Goal: Task Accomplishment & Management: Manage account settings

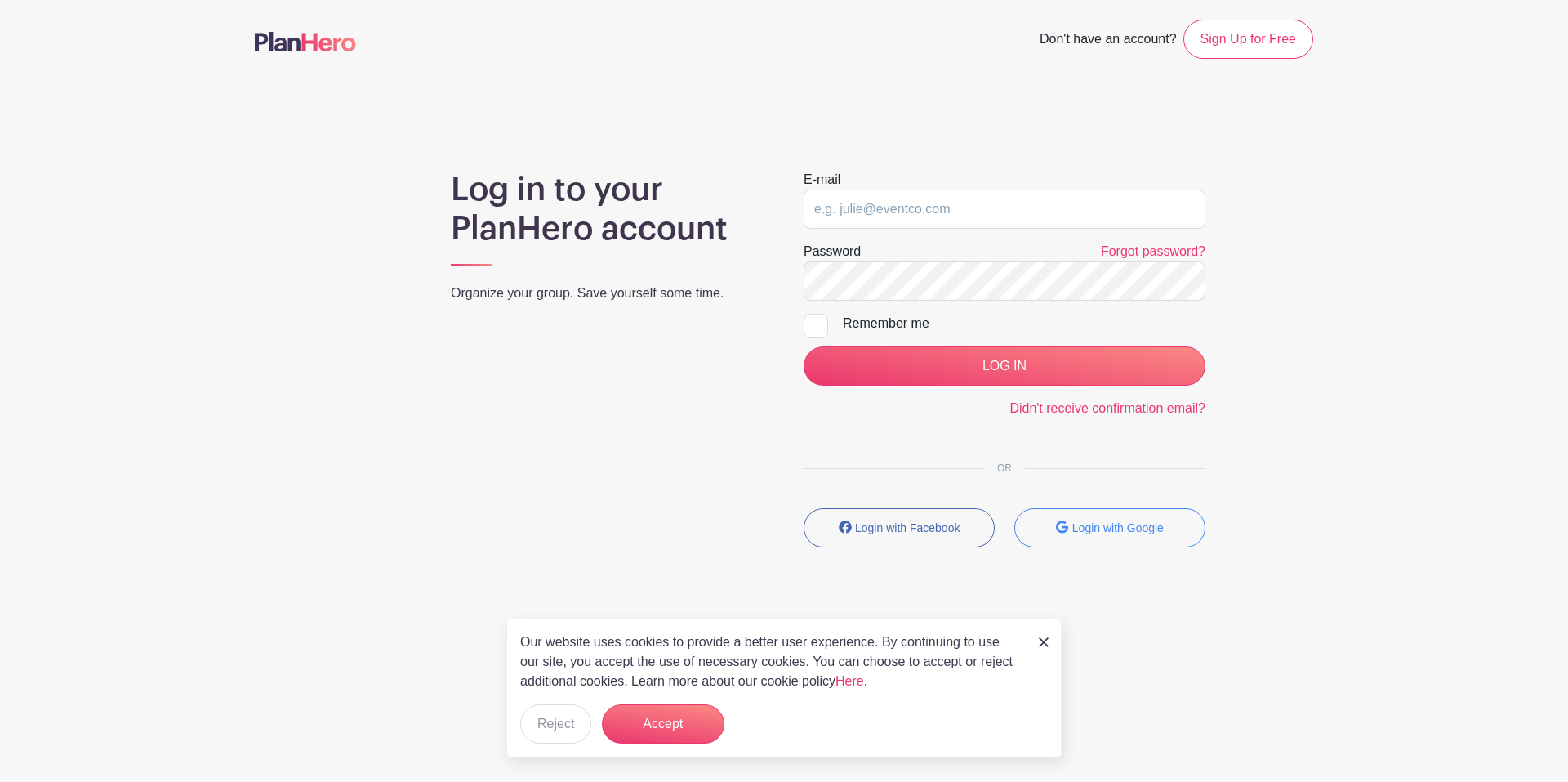
type input "[EMAIL_ADDRESS][DOMAIN_NAME]"
click at [815, 329] on div at bounding box center [816, 326] width 25 height 25
click at [814, 324] on input "Remember me" at bounding box center [809, 318] width 10 height 10
checkbox input "true"
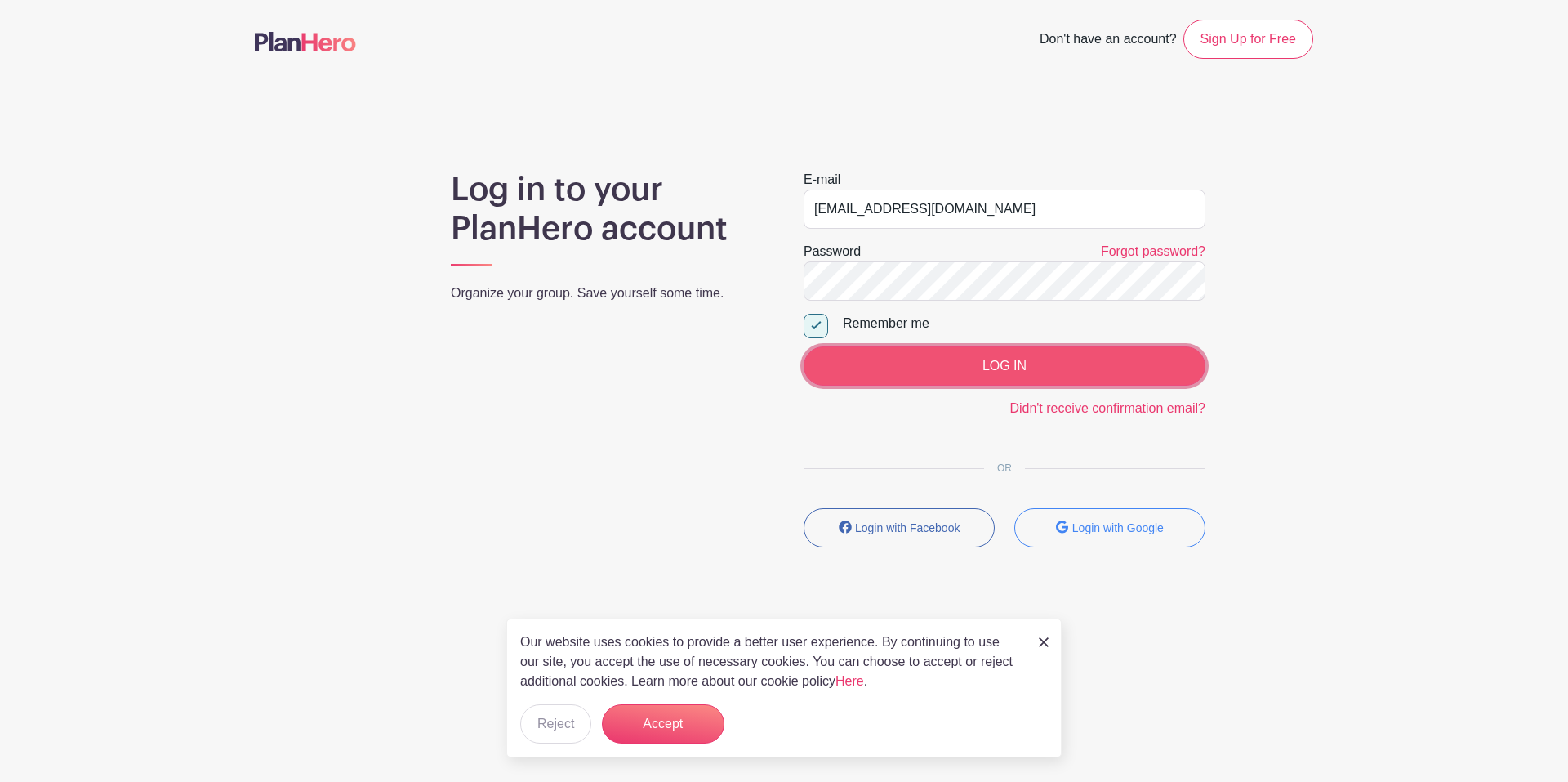
click at [904, 361] on input "LOG IN" at bounding box center [1004, 366] width 401 height 40
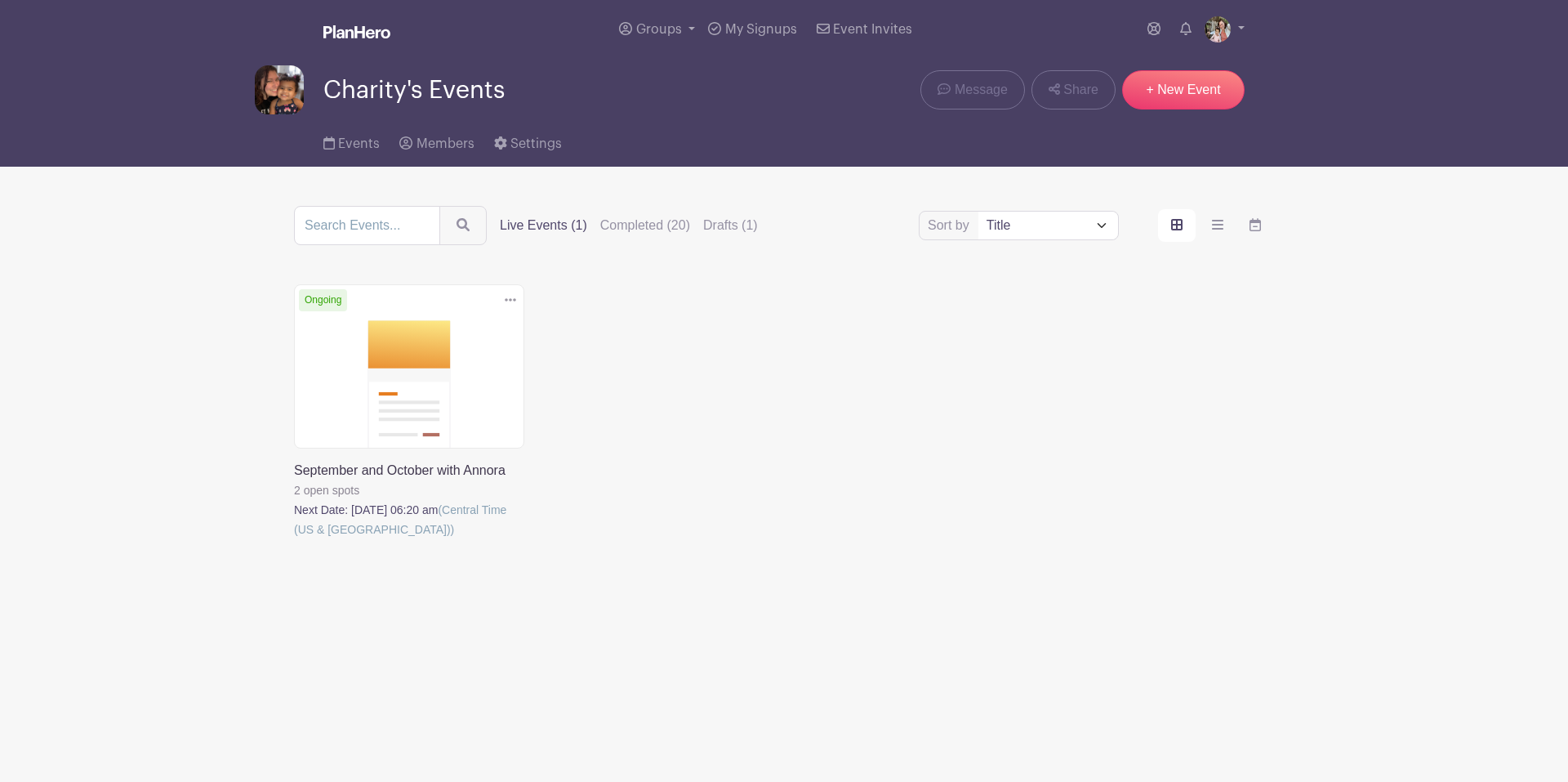
click at [294, 539] on link at bounding box center [294, 539] width 0 height 0
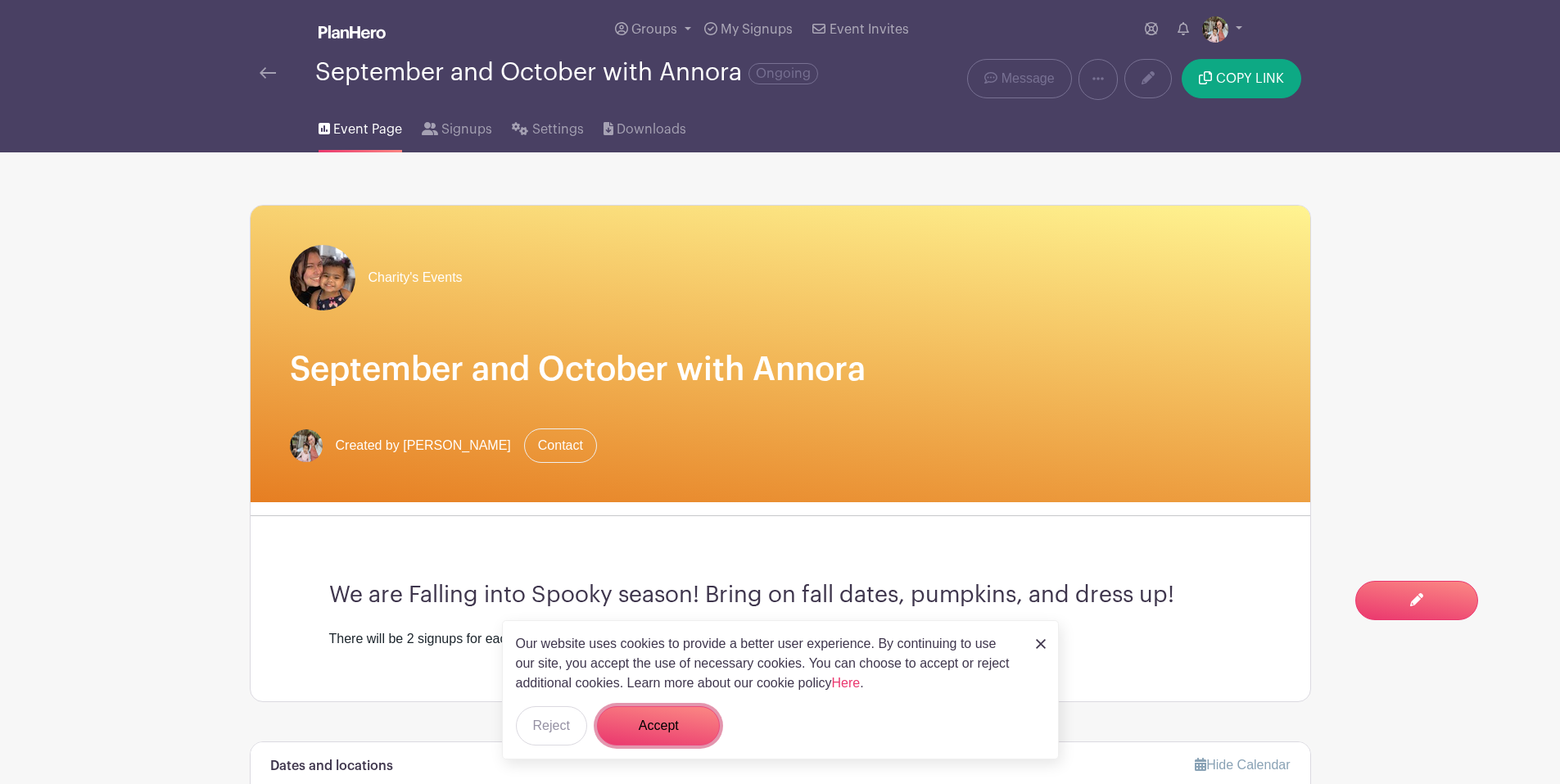
click at [654, 711] on button "Accept" at bounding box center [658, 725] width 123 height 40
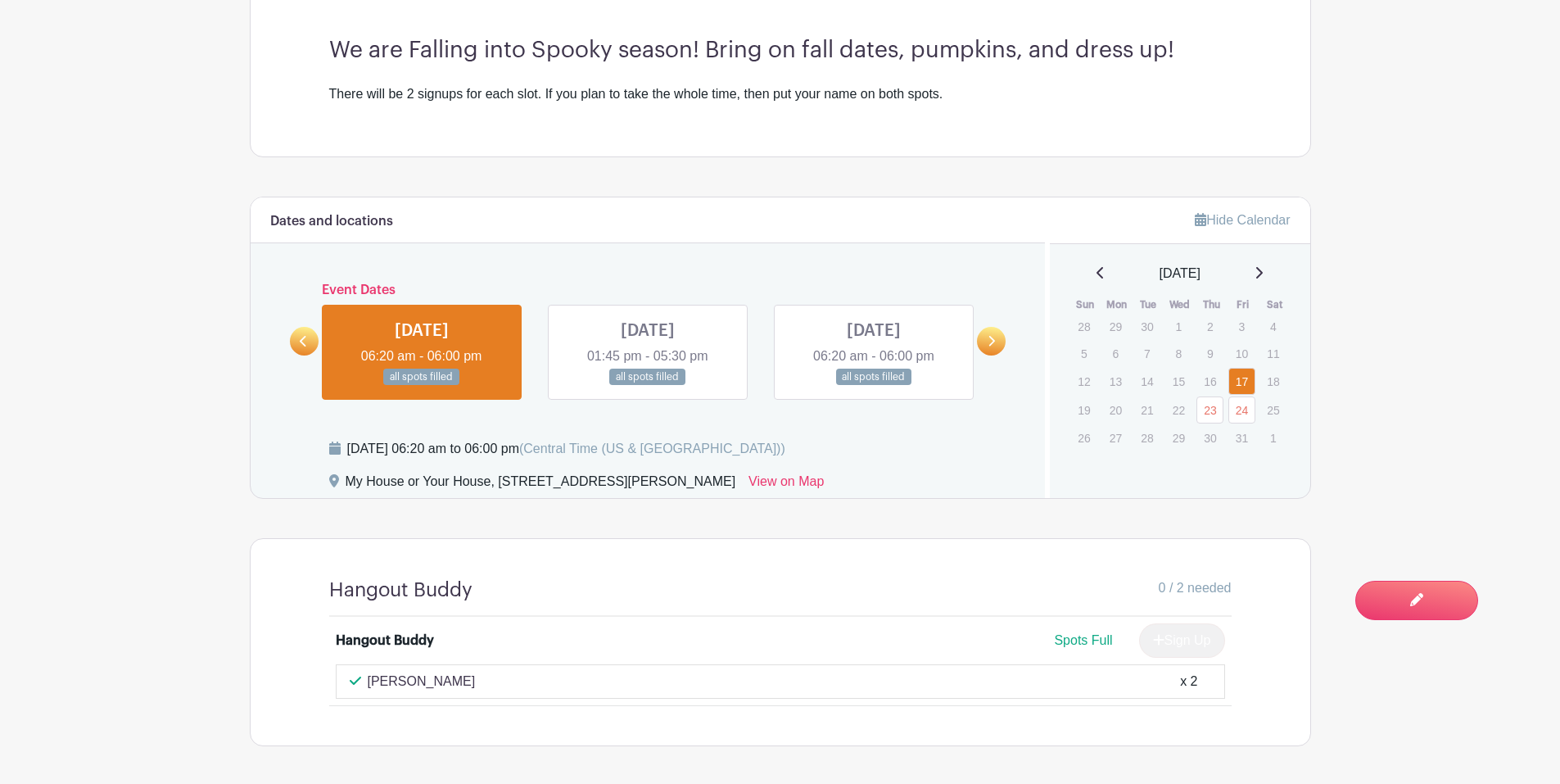
scroll to position [573, 0]
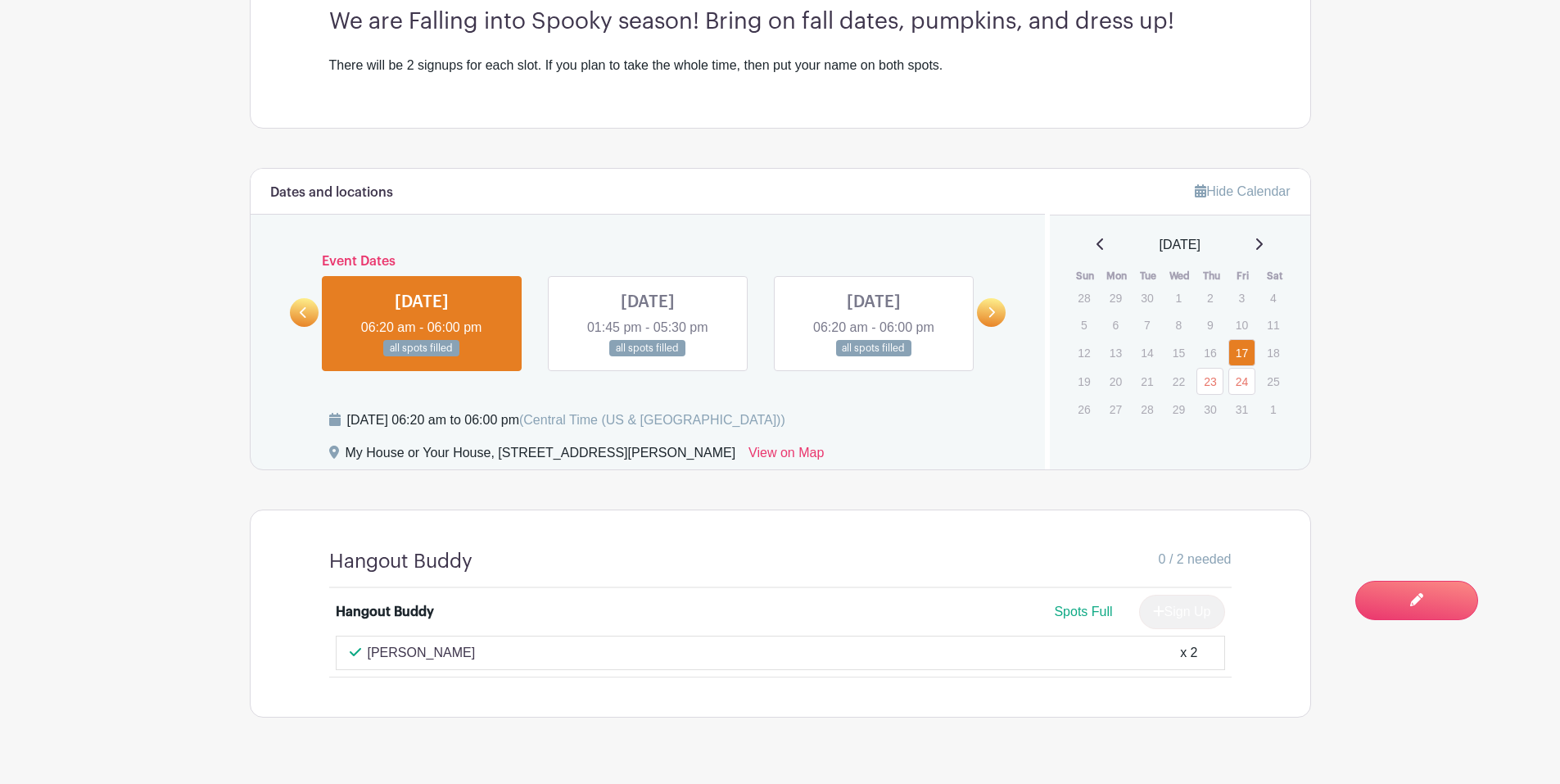
click at [648, 357] on link at bounding box center [648, 357] width 0 height 0
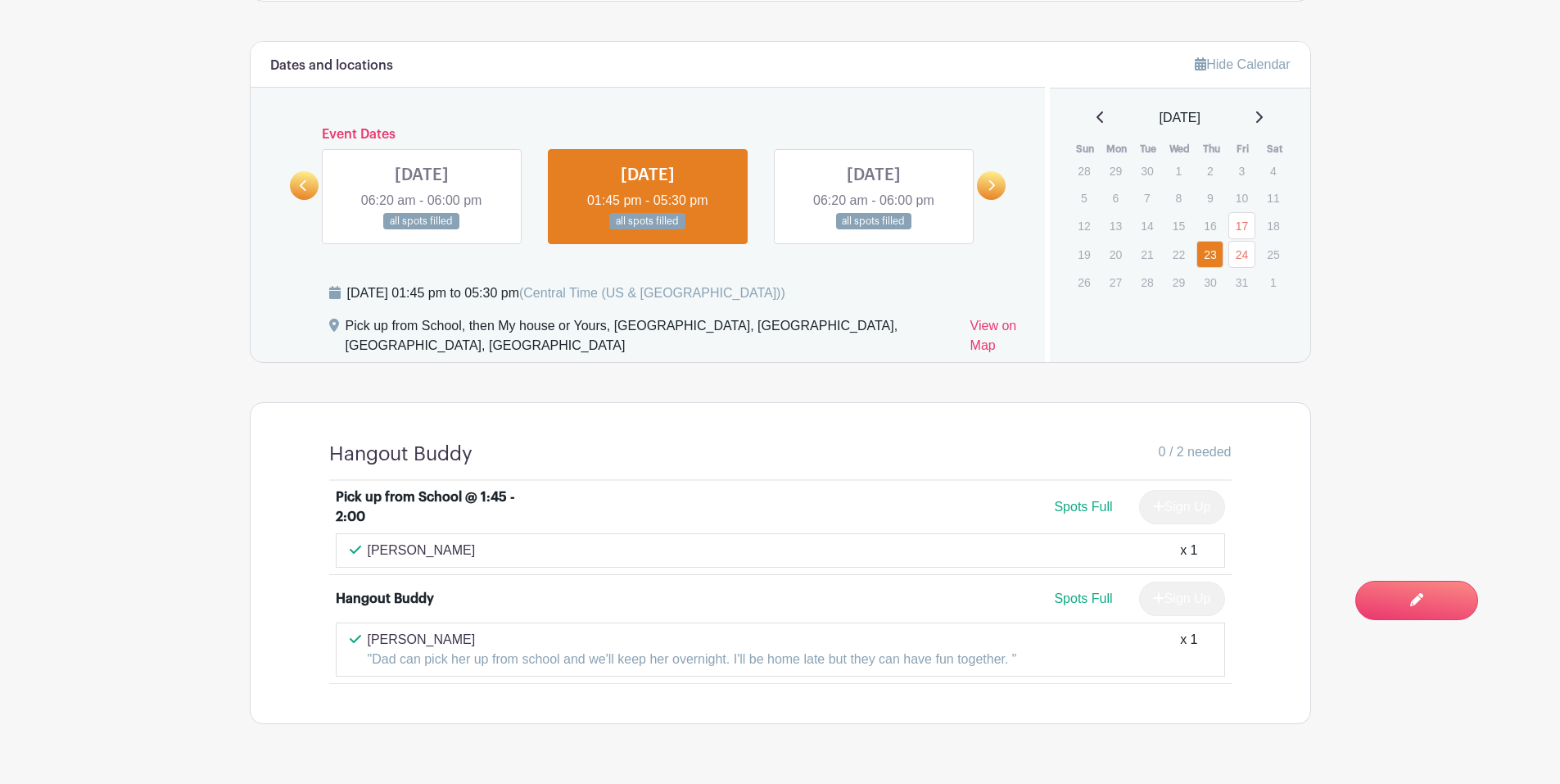
scroll to position [723, 0]
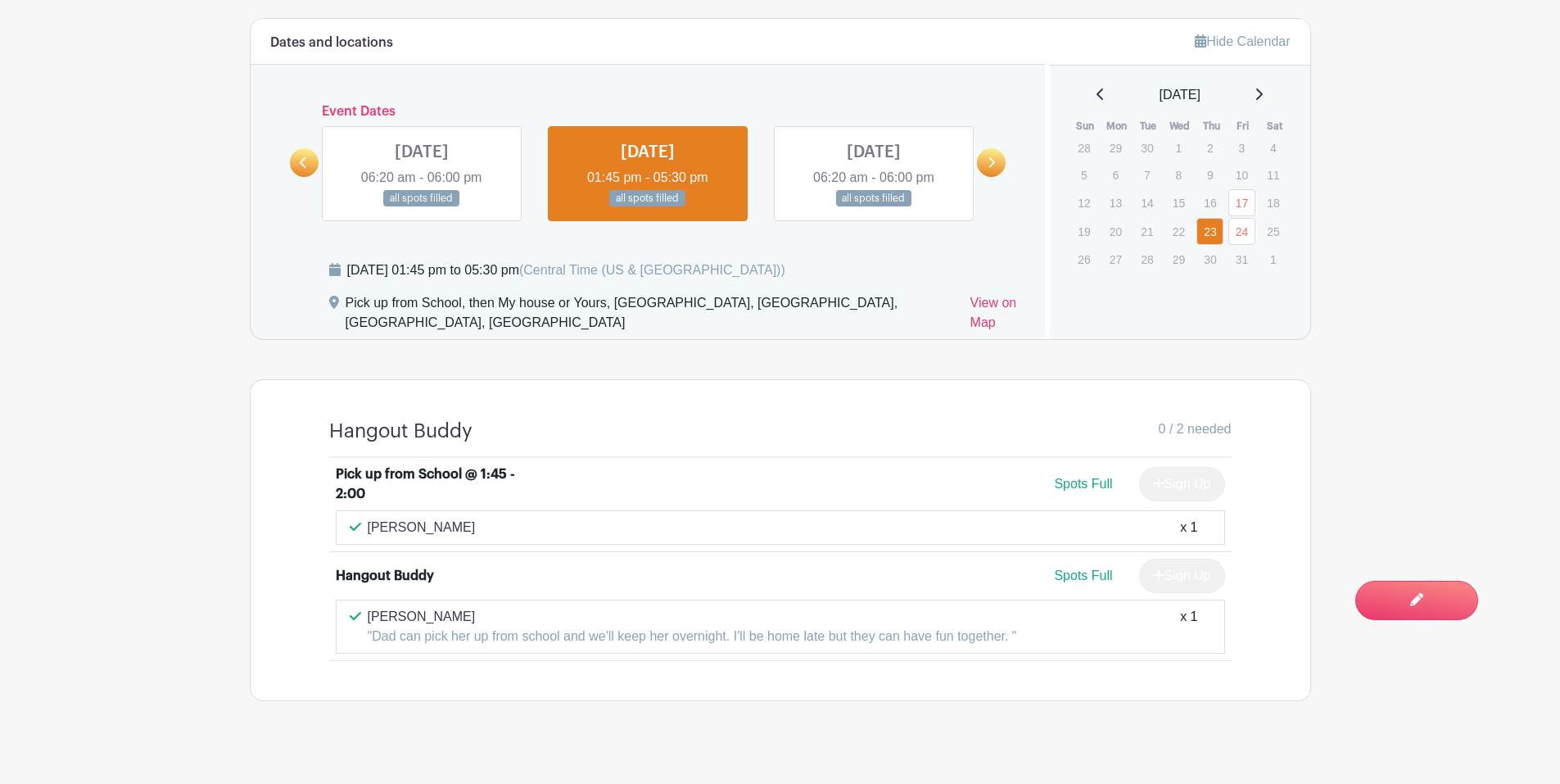
click at [874, 207] on link at bounding box center [874, 207] width 0 height 0
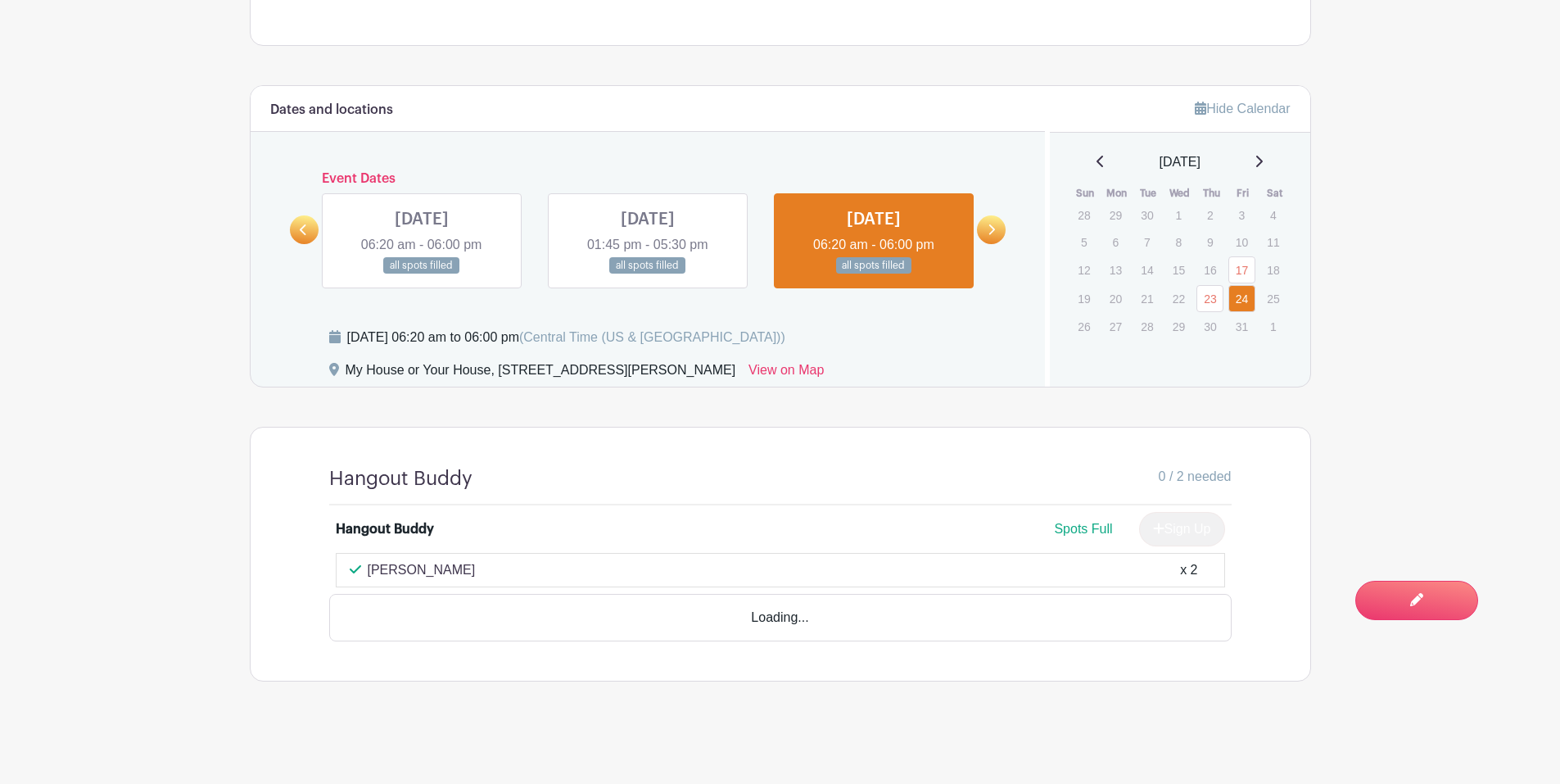
scroll to position [609, 0]
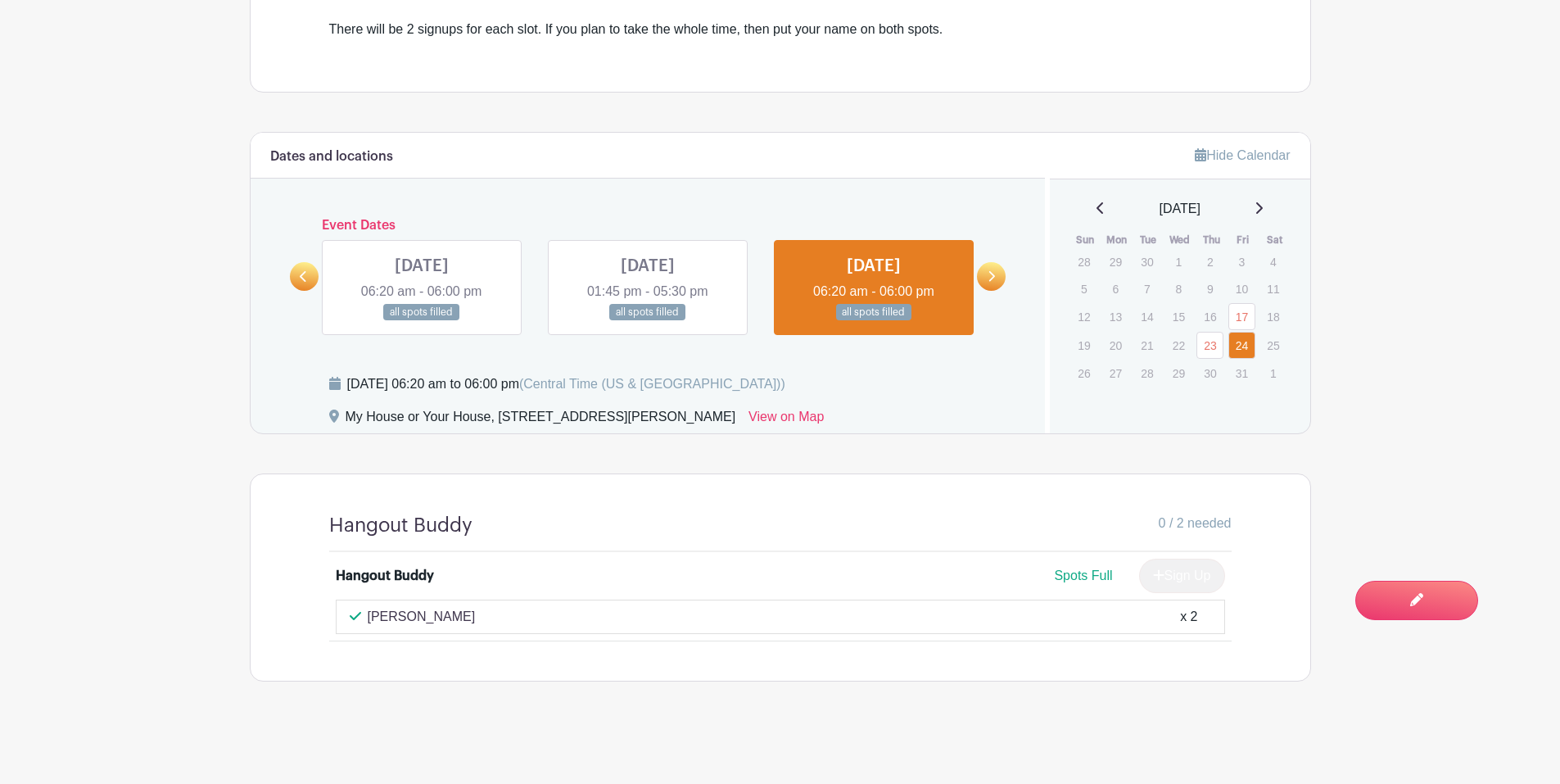
click at [648, 321] on link at bounding box center [648, 321] width 0 height 0
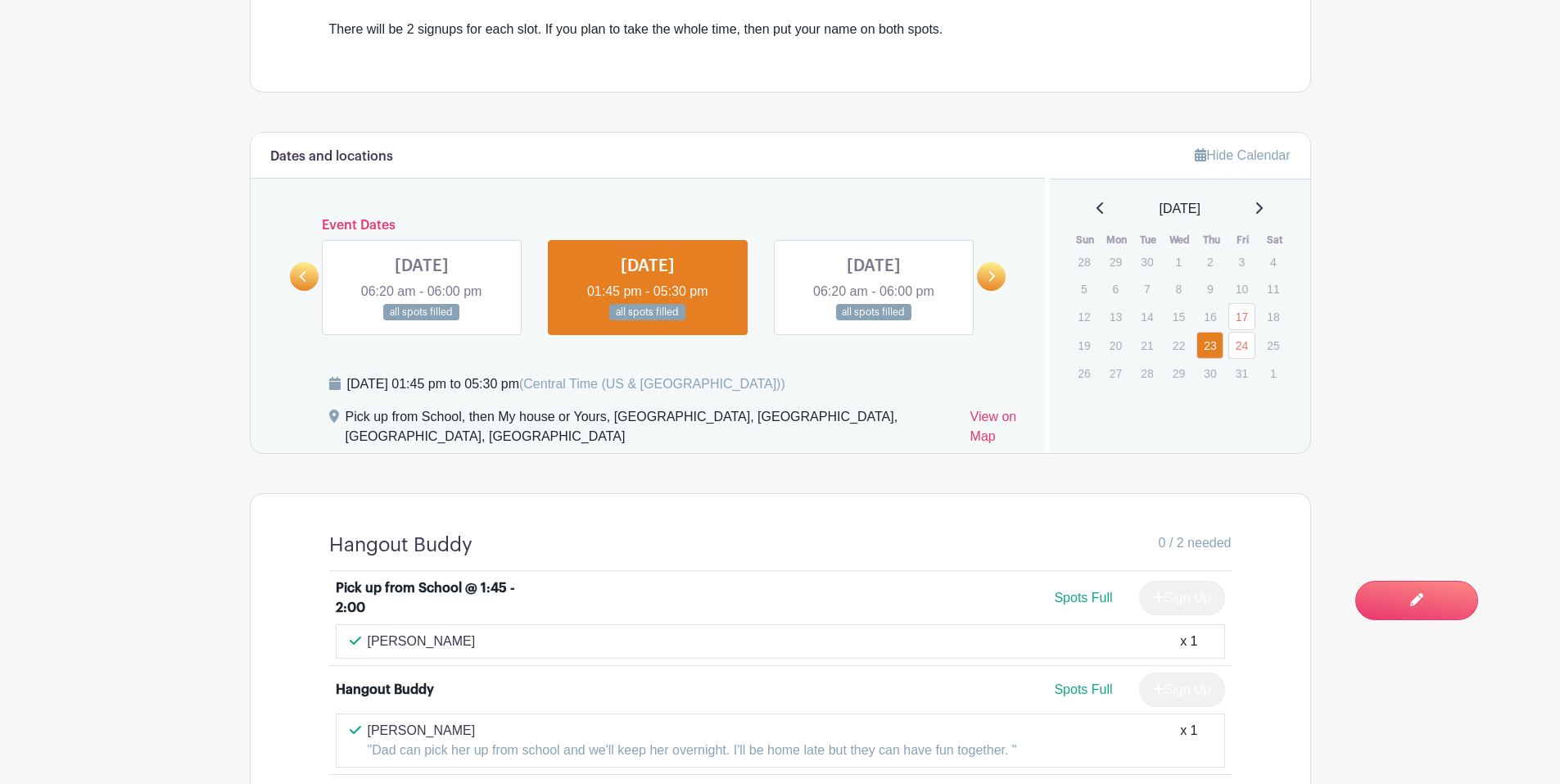
click at [421, 321] on link at bounding box center [421, 321] width 0 height 0
